Goal: Task Accomplishment & Management: Complete application form

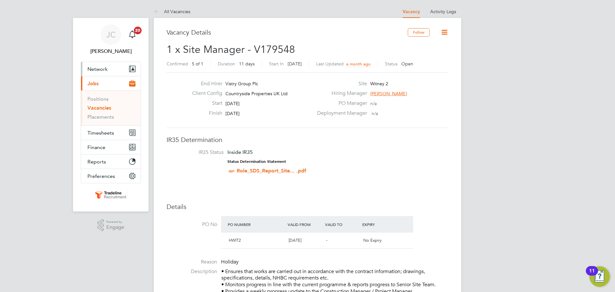
click at [103, 67] on span "Network" at bounding box center [97, 69] width 20 height 6
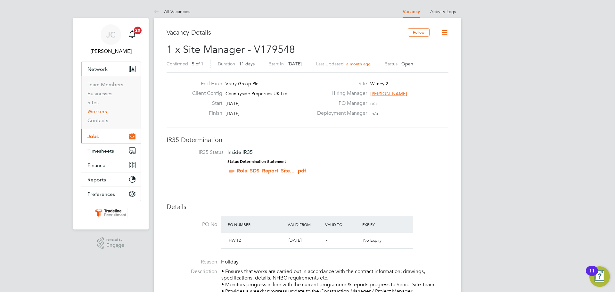
click at [102, 112] on link "Workers" at bounding box center [97, 111] width 20 height 6
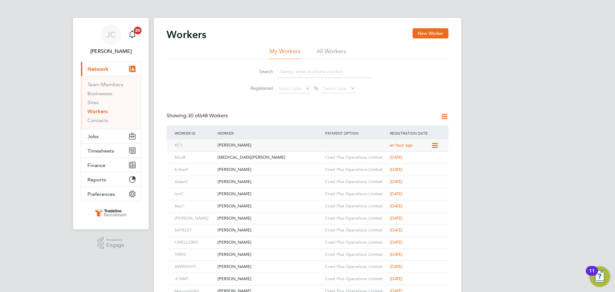
click at [241, 145] on div "[PERSON_NAME]" at bounding box center [270, 145] width 108 height 12
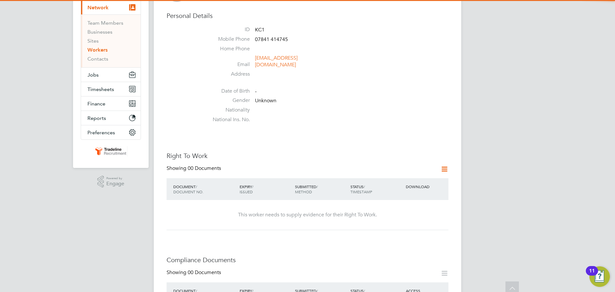
scroll to position [64, 0]
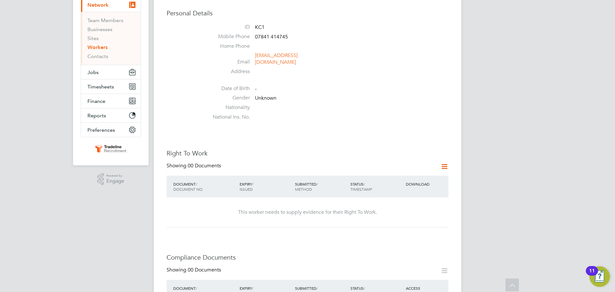
click at [444, 170] on icon at bounding box center [444, 166] width 8 height 8
click at [427, 187] on li "Add Right To Work Document" at bounding box center [408, 188] width 77 height 9
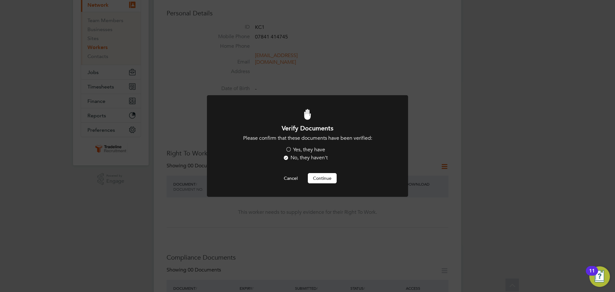
scroll to position [0, 0]
click at [287, 151] on label "Yes, they have" at bounding box center [305, 149] width 40 height 7
click at [0, 0] on input "Yes, they have" at bounding box center [0, 0] width 0 height 0
click at [327, 179] on button "Continue" at bounding box center [322, 178] width 29 height 10
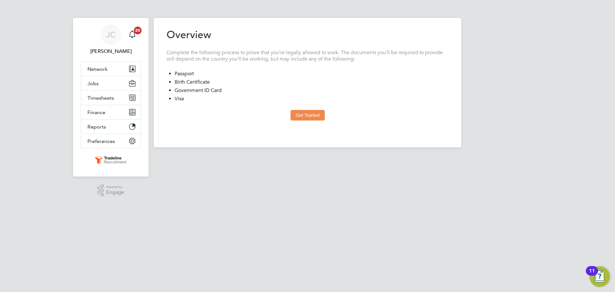
click at [307, 118] on button "Get Started" at bounding box center [308, 115] width 34 height 10
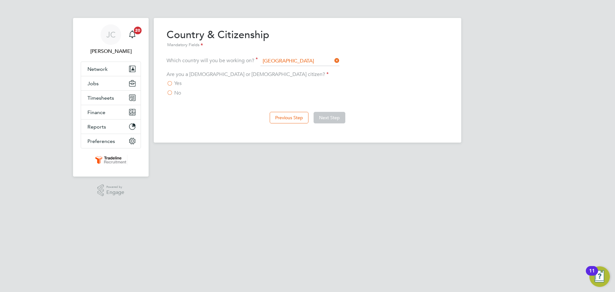
click at [171, 83] on label "Yes" at bounding box center [174, 83] width 15 height 6
click at [0, 0] on input "Yes" at bounding box center [0, 0] width 0 height 0
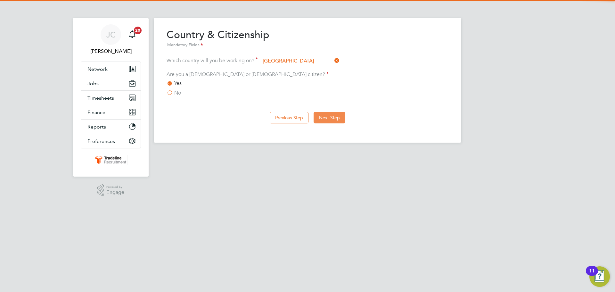
click at [330, 120] on button "Next Step" at bounding box center [330, 118] width 32 height 12
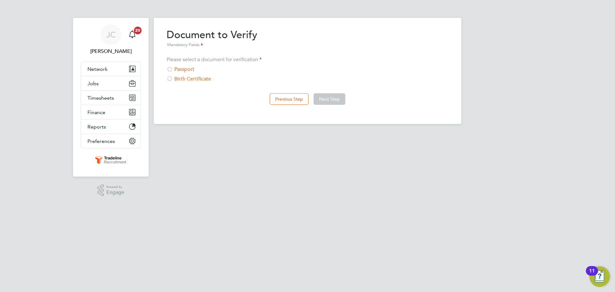
click at [169, 70] on div at bounding box center [170, 70] width 6 height 6
click at [330, 99] on button "Next Step" at bounding box center [330, 99] width 32 height 12
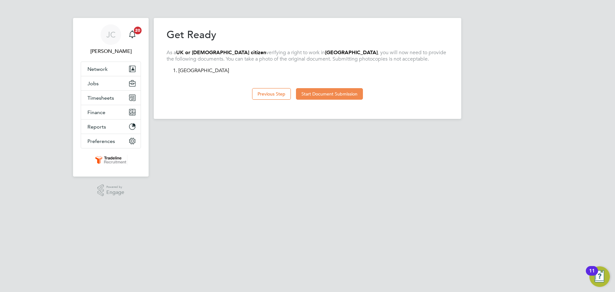
click at [335, 97] on button "Start Document Submission" at bounding box center [329, 94] width 67 height 12
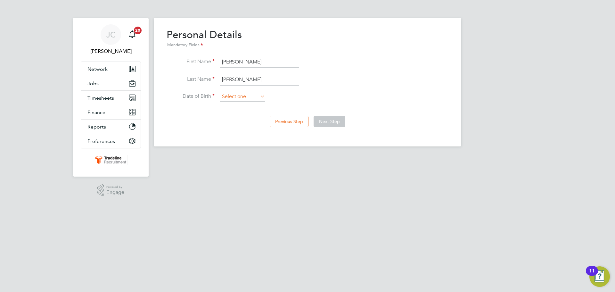
click at [251, 96] on input at bounding box center [242, 97] width 45 height 10
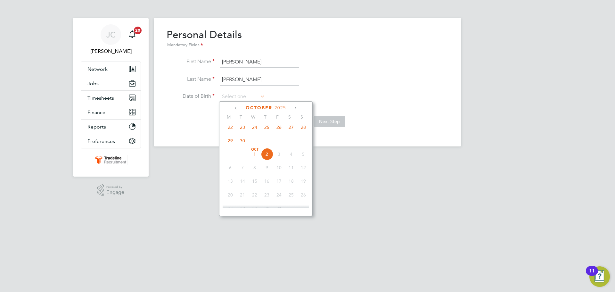
click at [282, 107] on span "2025" at bounding box center [280, 107] width 12 height 5
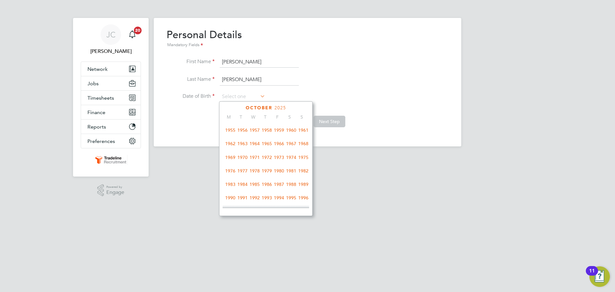
scroll to position [116, 0]
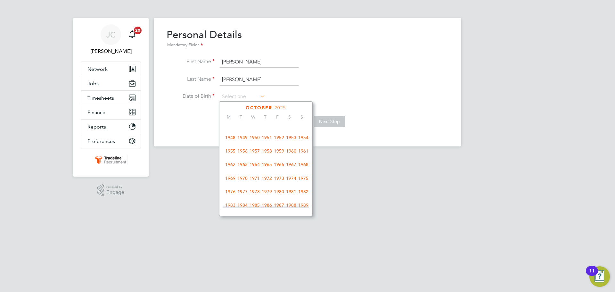
click at [293, 154] on span "1960" at bounding box center [291, 151] width 12 height 12
click at [235, 109] on icon at bounding box center [236, 108] width 6 height 7
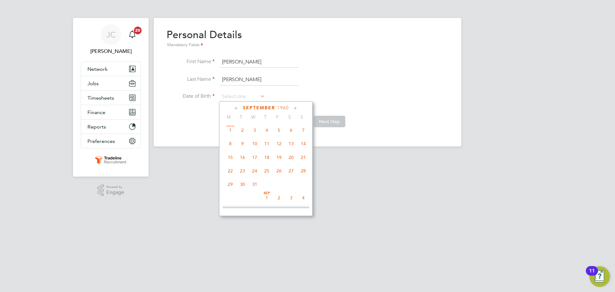
click at [235, 109] on icon at bounding box center [236, 108] width 6 height 7
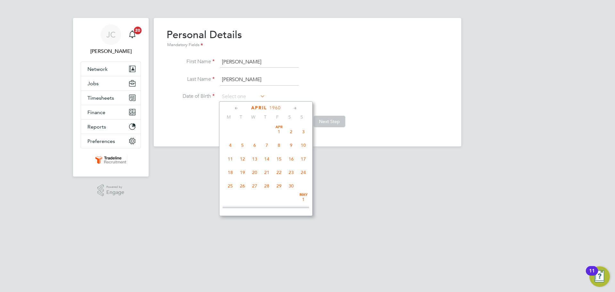
click at [235, 109] on icon at bounding box center [236, 108] width 6 height 7
click at [232, 185] on span "29" at bounding box center [230, 186] width 12 height 12
type input "[DATE]"
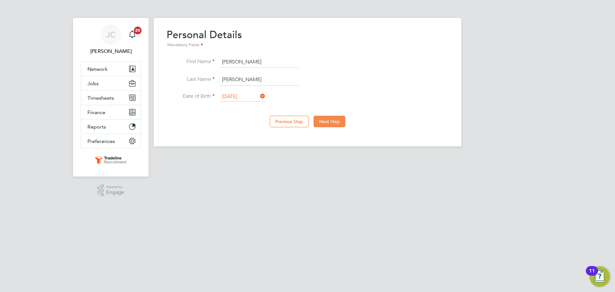
click at [341, 124] on button "Next Step" at bounding box center [330, 122] width 32 height 12
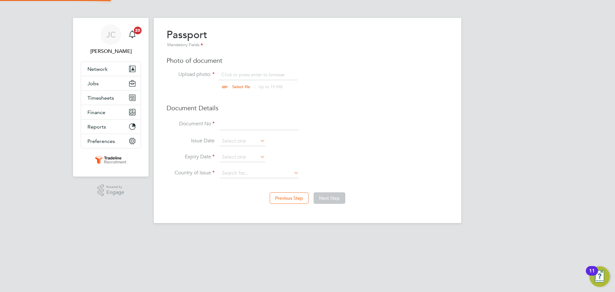
scroll to position [9, 79]
click at [252, 75] on input "file" at bounding box center [247, 80] width 101 height 19
type input "C:\fakepath\[PERSON_NAME] Passport .jpg"
click at [242, 122] on input at bounding box center [259, 125] width 79 height 12
type input "153671259"
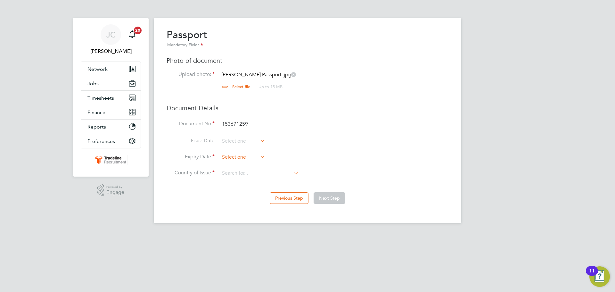
click at [240, 159] on input at bounding box center [242, 157] width 45 height 10
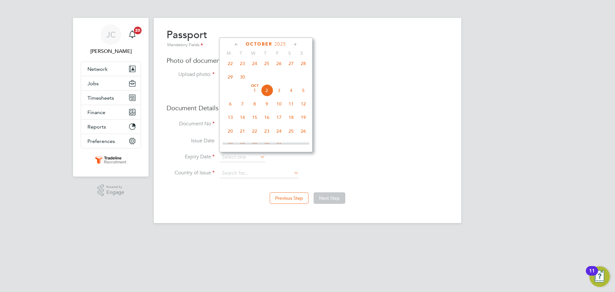
click at [285, 45] on span "2025" at bounding box center [280, 43] width 12 height 5
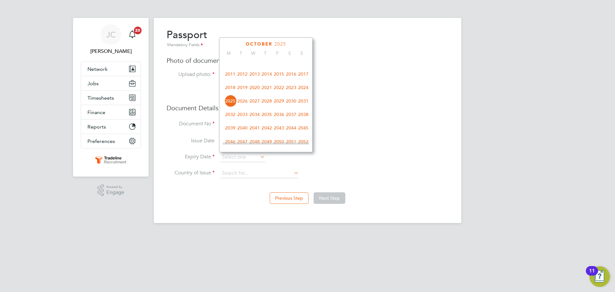
click at [270, 118] on span "2035" at bounding box center [267, 114] width 12 height 12
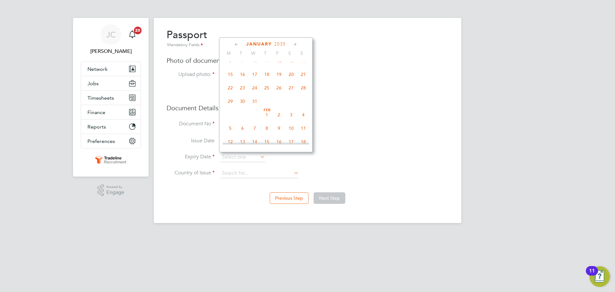
scroll to position [69, 0]
click at [302, 94] on span "21" at bounding box center [303, 93] width 12 height 12
type input "[DATE]"
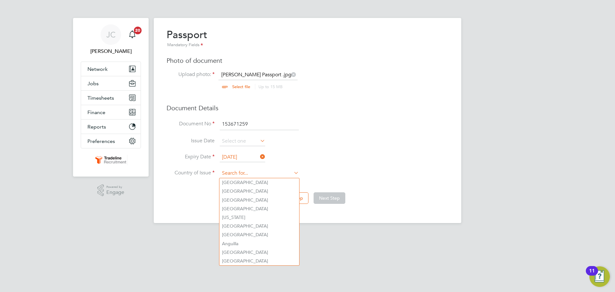
click at [243, 175] on input at bounding box center [259, 173] width 79 height 10
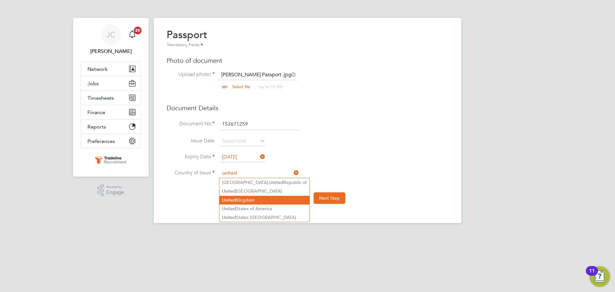
click at [253, 197] on li "[GEOGRAPHIC_DATA]" at bounding box center [264, 200] width 90 height 9
type input "[GEOGRAPHIC_DATA]"
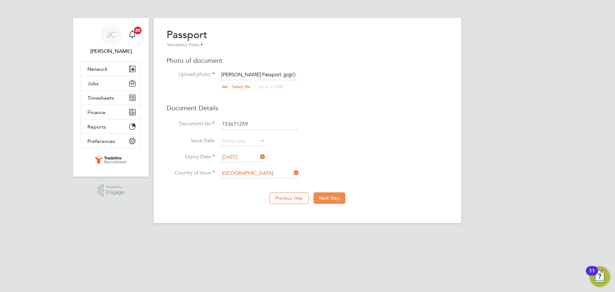
click at [331, 196] on button "Next Step" at bounding box center [330, 198] width 32 height 12
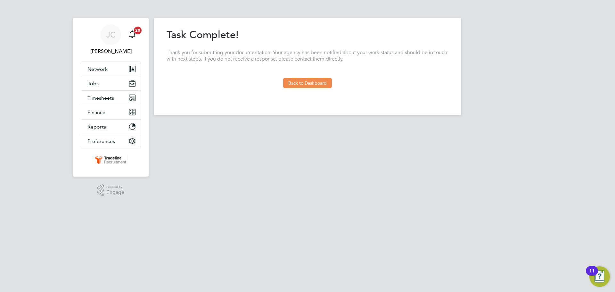
click at [319, 83] on button "Back to Dashboard" at bounding box center [307, 83] width 49 height 10
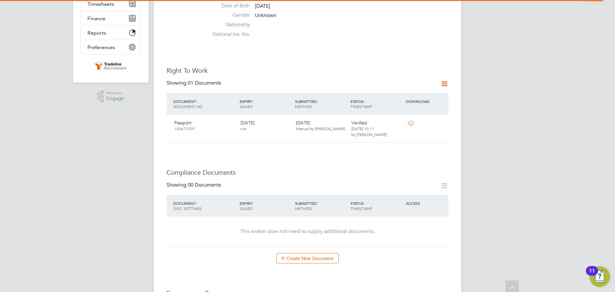
scroll to position [160, 0]
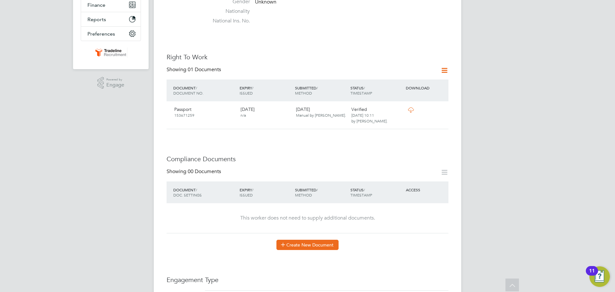
click at [324, 250] on button "Create New Document" at bounding box center [307, 245] width 62 height 10
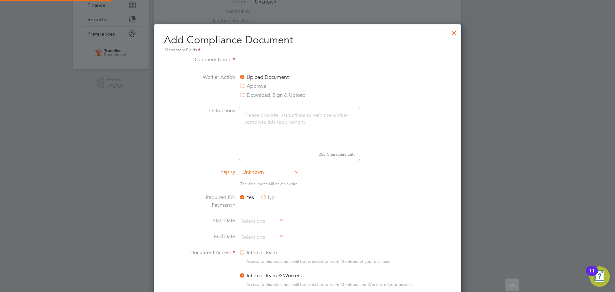
scroll to position [336, 308]
click at [265, 60] on input at bounding box center [278, 62] width 79 height 12
type input "SMSTS"
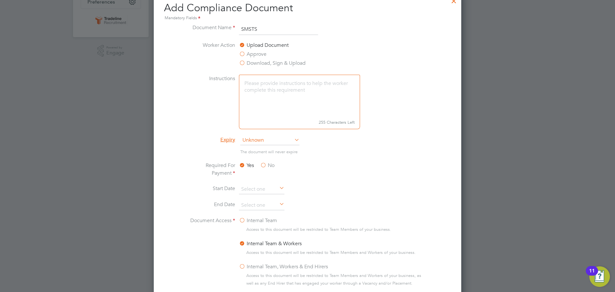
click at [263, 166] on label "No" at bounding box center [267, 165] width 14 height 8
click at [0, 0] on input "No" at bounding box center [0, 0] width 0 height 0
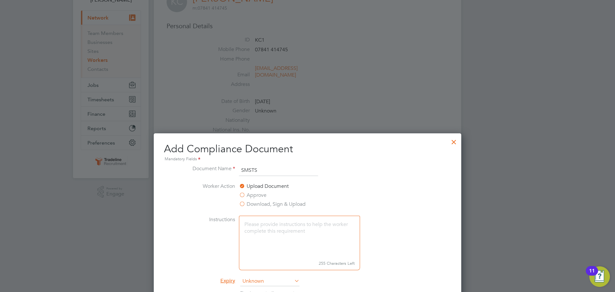
scroll to position [0, 0]
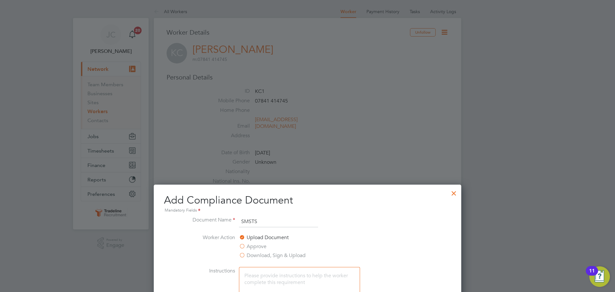
click at [454, 195] on div at bounding box center [454, 192] width 12 height 12
